Goal: Information Seeking & Learning: Learn about a topic

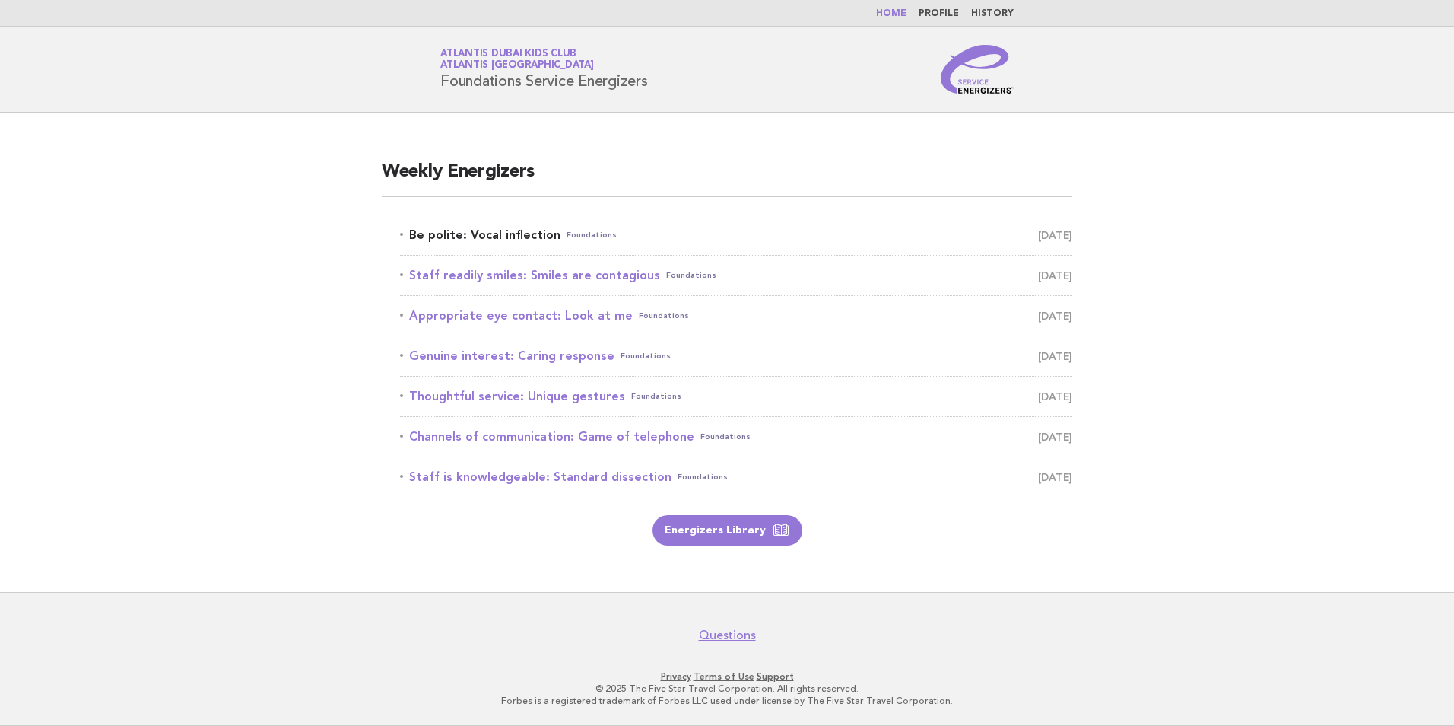
click at [516, 240] on link "Be polite: Vocal inflection Foundations August 24" at bounding box center [736, 234] width 672 height 21
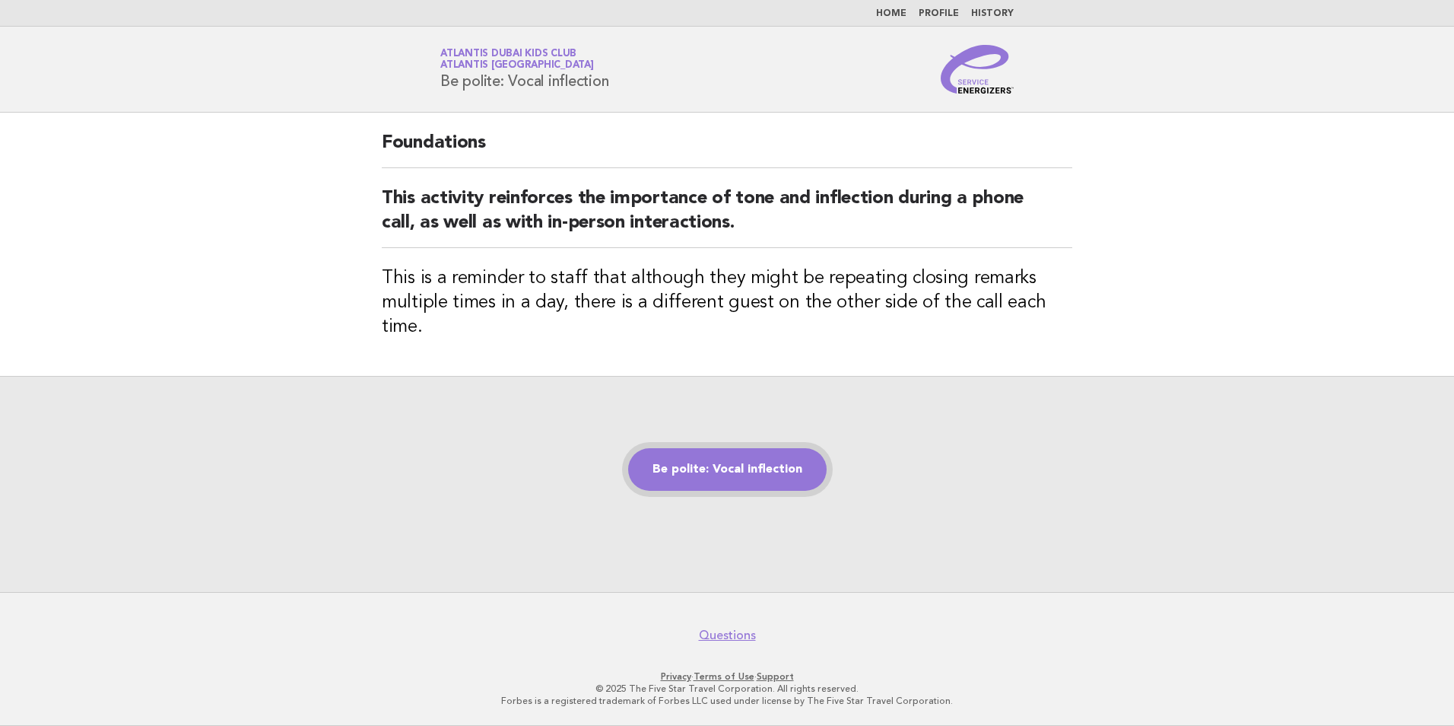
click at [786, 449] on link "Be polite: Vocal inflection" at bounding box center [727, 469] width 199 height 43
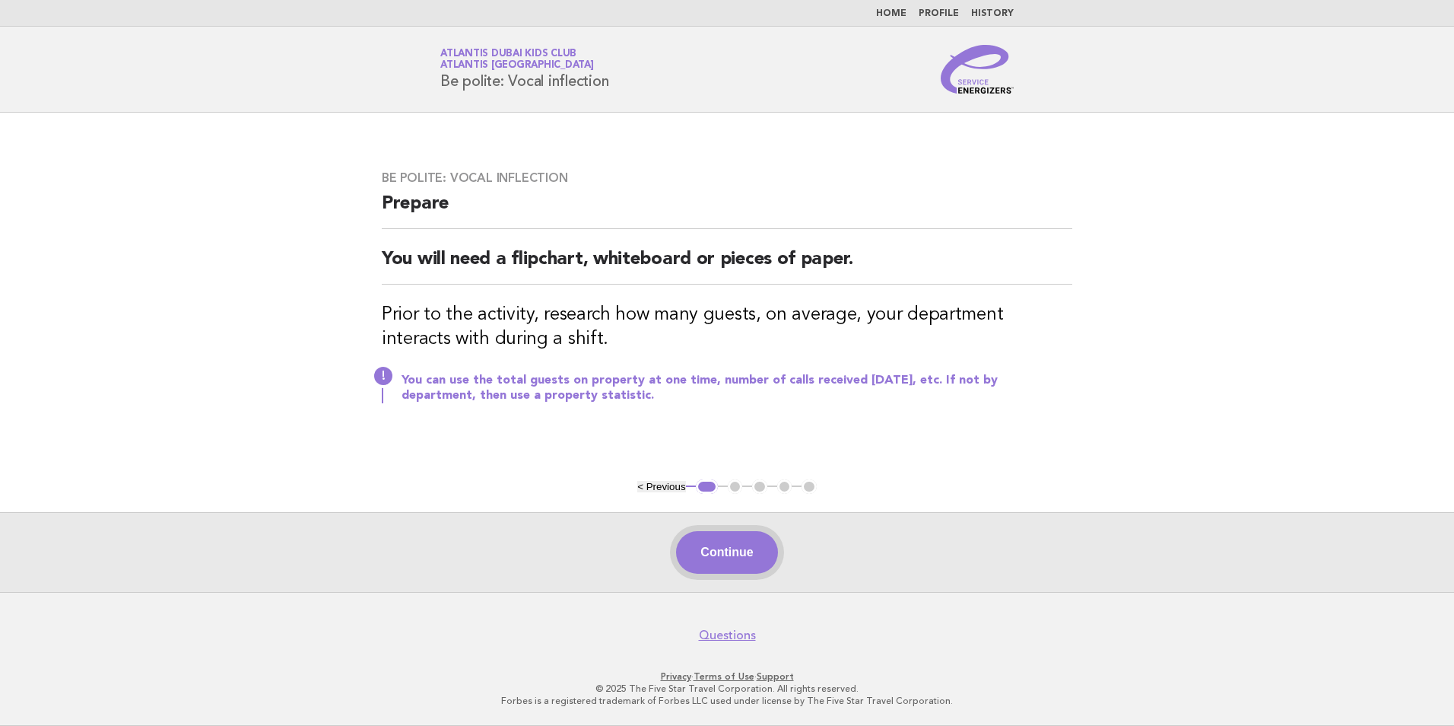
click at [760, 560] on button "Continue" at bounding box center [726, 552] width 101 height 43
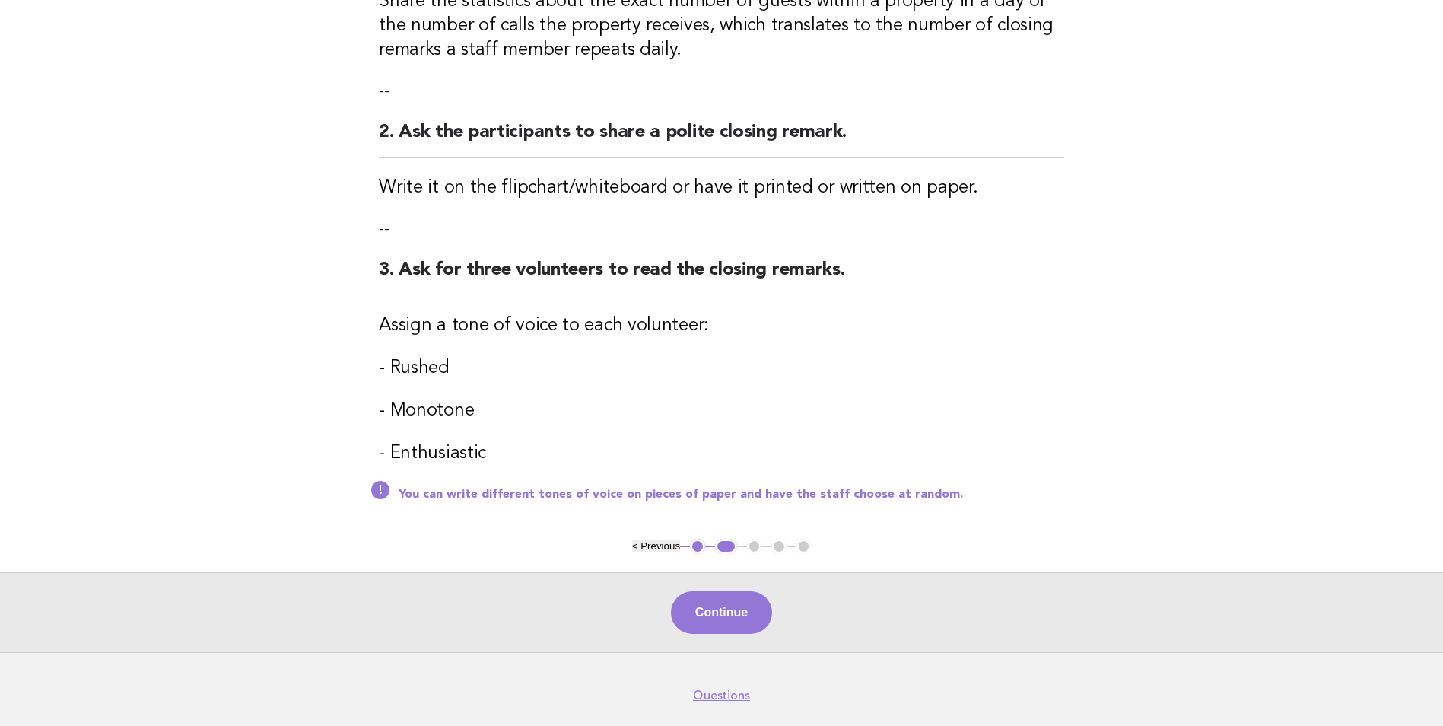
scroll to position [304, 0]
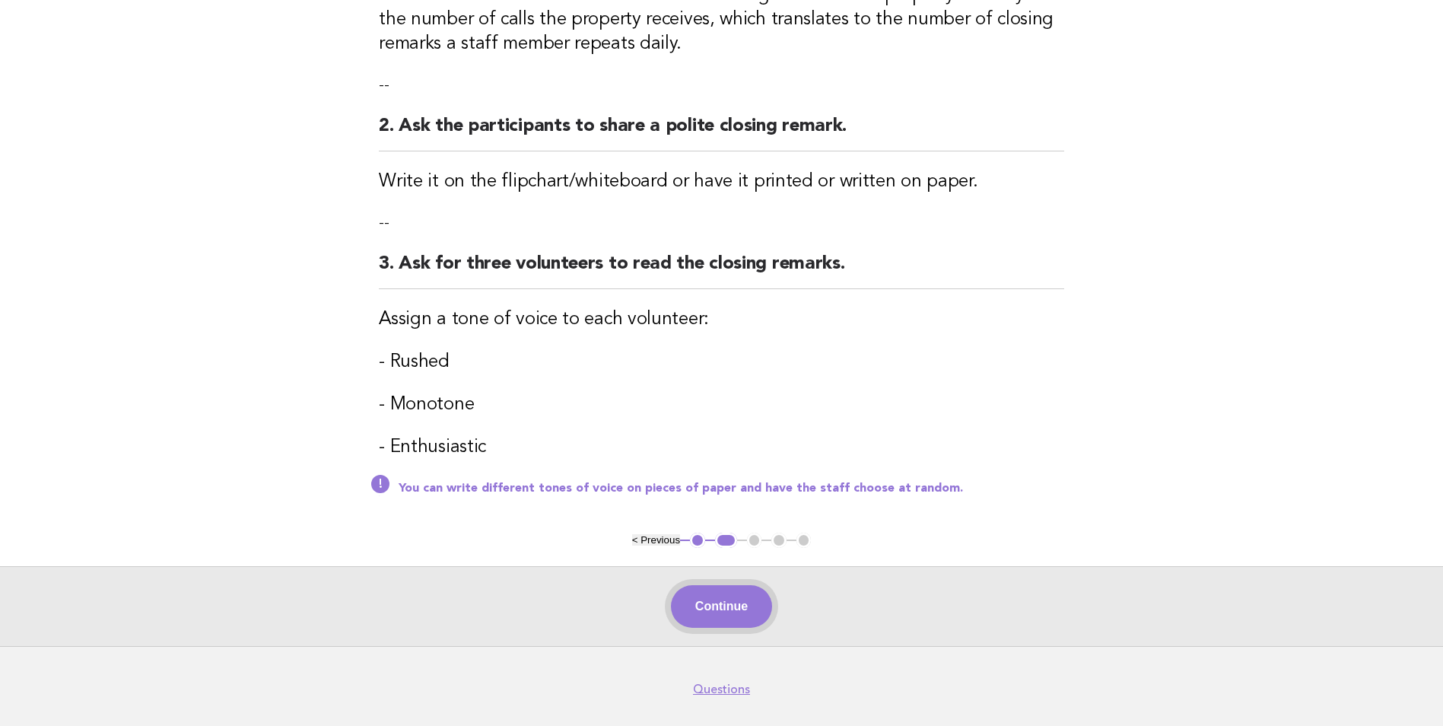
click at [733, 609] on button "Continue" at bounding box center [721, 606] width 101 height 43
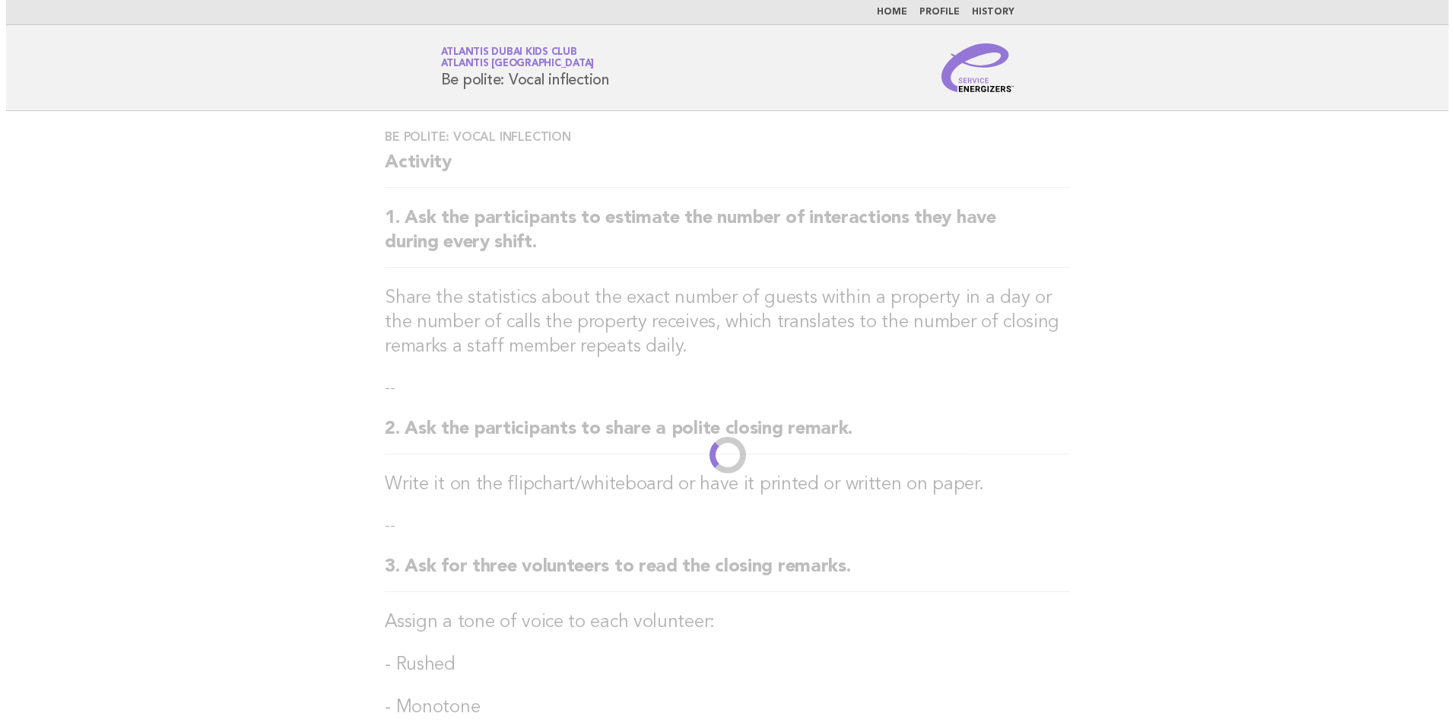
scroll to position [0, 0]
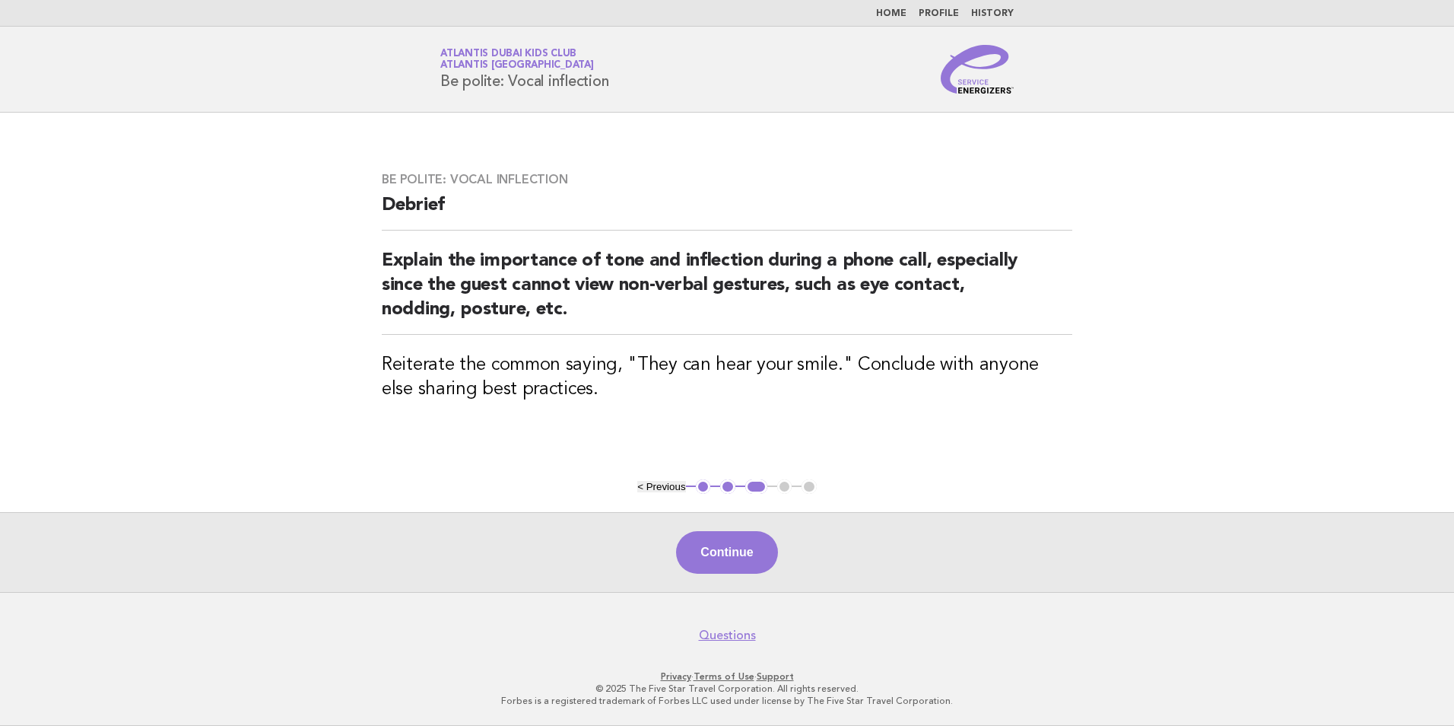
click at [904, 20] on nav "Home Profile History" at bounding box center [727, 13] width 1454 height 27
click at [903, 16] on link "Home" at bounding box center [891, 13] width 30 height 9
